Goal: Information Seeking & Learning: Learn about a topic

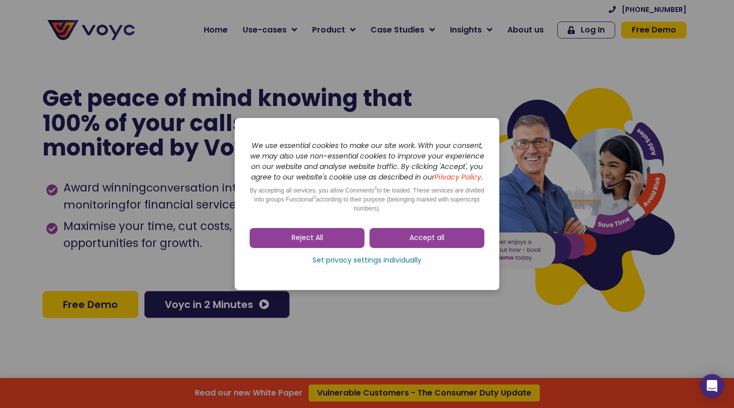
click at [333, 238] on link "Reject All" at bounding box center [307, 238] width 115 height 20
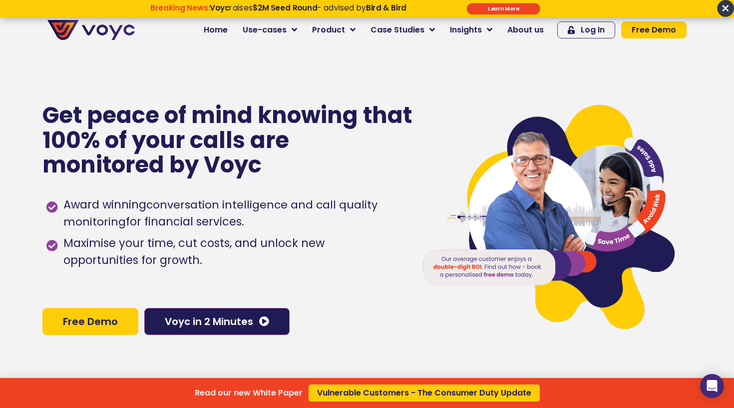
click at [225, 29] on div "Read our new White Paper Vulnerable Customers - The Consumer Duty Update" at bounding box center [367, 204] width 734 height 408
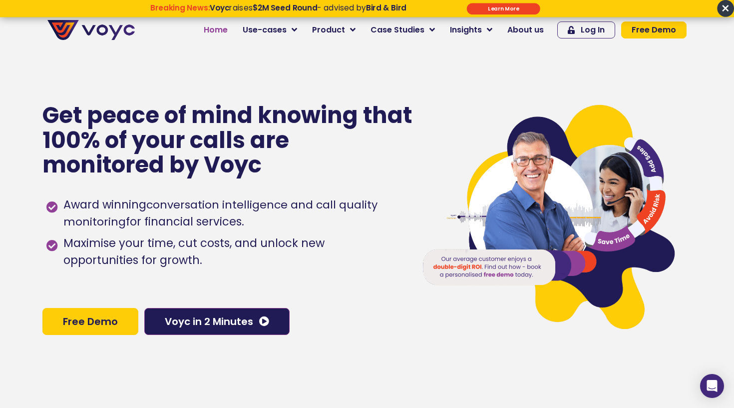
click at [225, 29] on span "Home" at bounding box center [216, 30] width 24 height 12
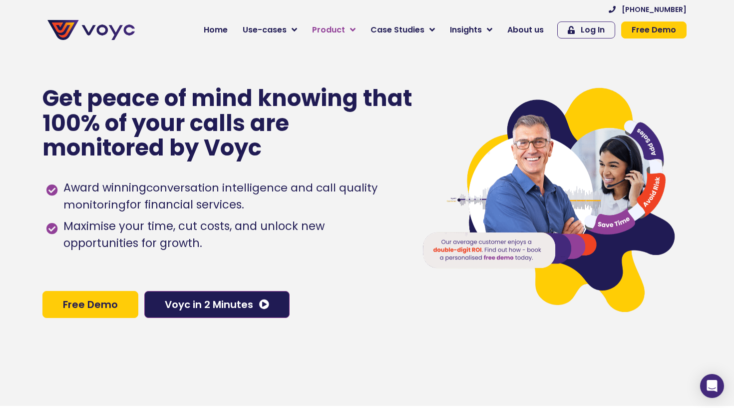
click at [323, 29] on span "Product" at bounding box center [328, 30] width 33 height 12
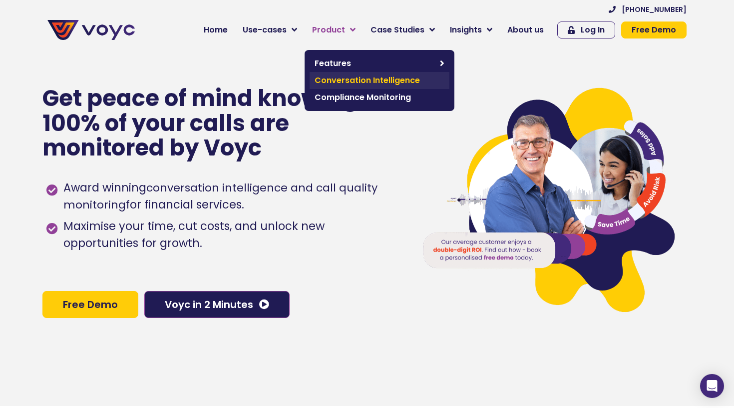
click at [353, 78] on span "Conversation Intelligence" at bounding box center [380, 80] width 130 height 12
